Goal: Task Accomplishment & Management: Use online tool/utility

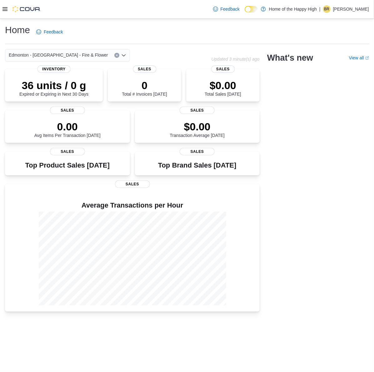
click at [7, 9] on icon at bounding box center [5, 9] width 5 height 4
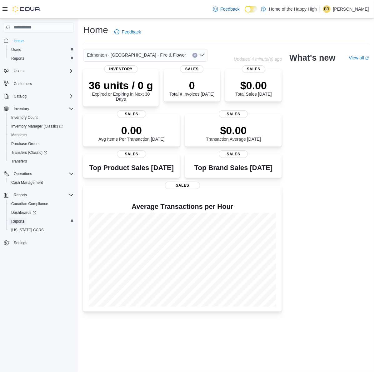
click at [13, 219] on span "Reports" at bounding box center [17, 221] width 13 height 5
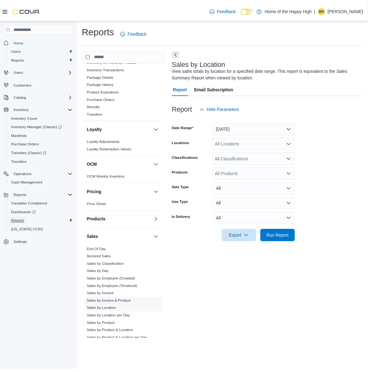
scroll to position [277, 0]
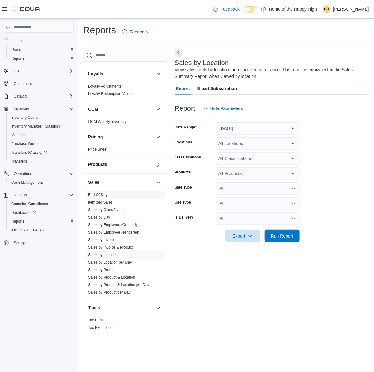
click at [94, 193] on link "End Of Day" at bounding box center [97, 195] width 19 height 4
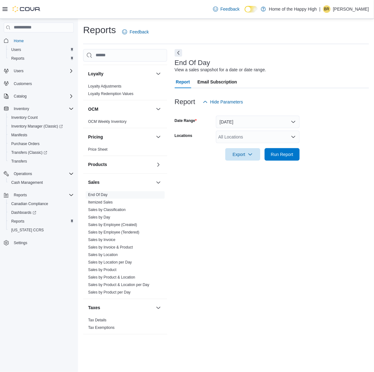
click at [238, 138] on div "All Locations" at bounding box center [258, 137] width 84 height 13
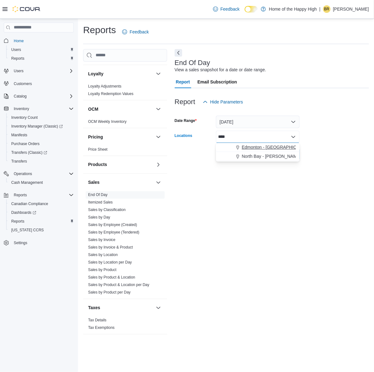
type input "****"
click at [253, 146] on span "Edmonton - [GEOGRAPHIC_DATA] - Fire & Flower" at bounding box center [291, 147] width 99 height 6
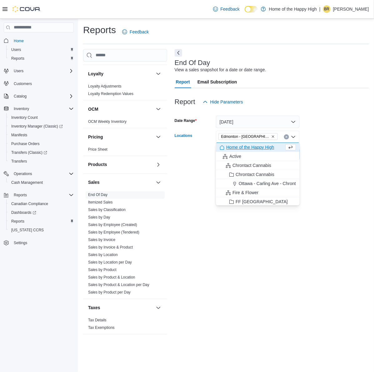
click at [360, 106] on div "Report Hide Parameters" at bounding box center [272, 102] width 194 height 13
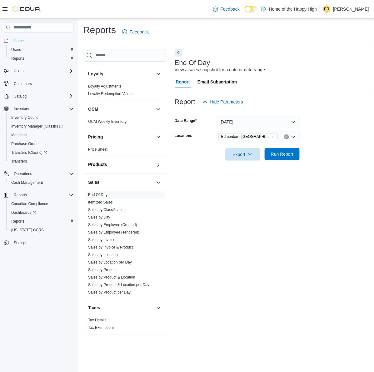
click at [277, 156] on span "Run Report" at bounding box center [282, 154] width 23 height 6
